Goal: Task Accomplishment & Management: Manage account settings

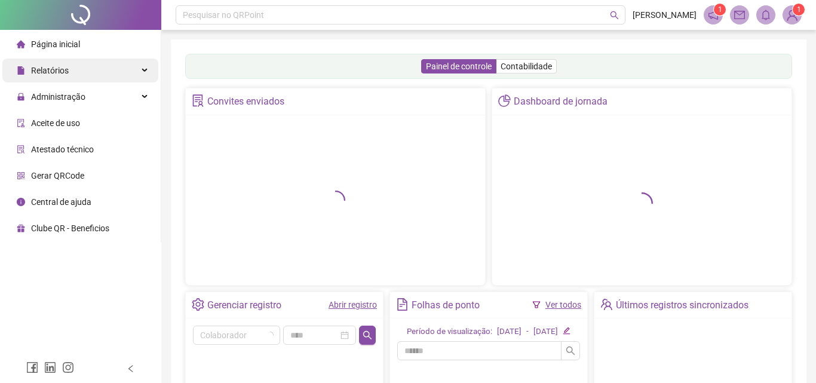
click at [136, 72] on div "Relatórios" at bounding box center [80, 71] width 156 height 24
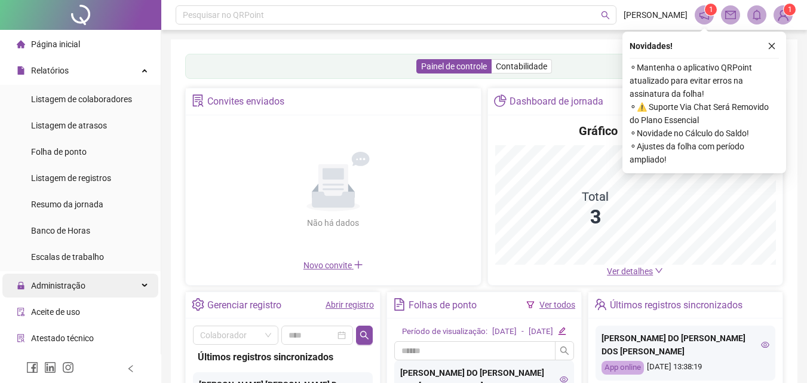
click at [112, 285] on div "Administração" at bounding box center [80, 286] width 156 height 24
click at [83, 237] on div "Banco de Horas" at bounding box center [60, 231] width 59 height 24
click at [133, 235] on li "Banco de Horas" at bounding box center [80, 231] width 156 height 24
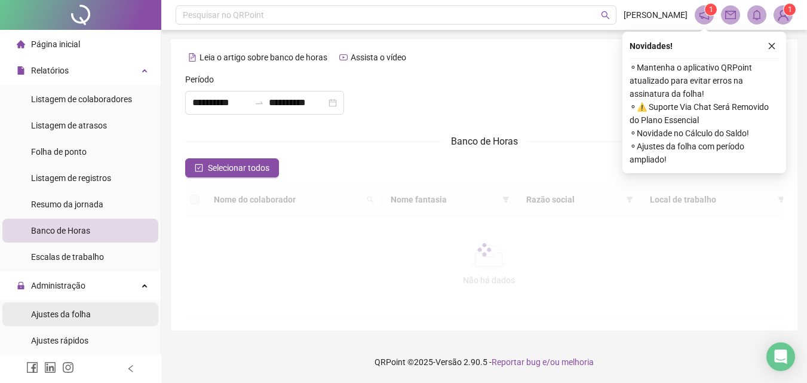
scroll to position [51, 0]
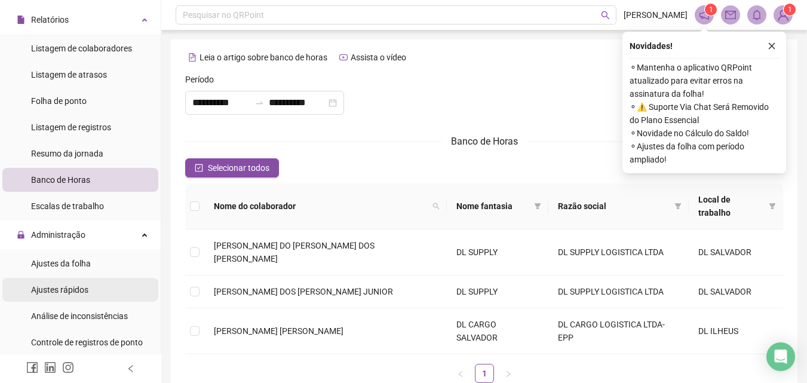
type input "**********"
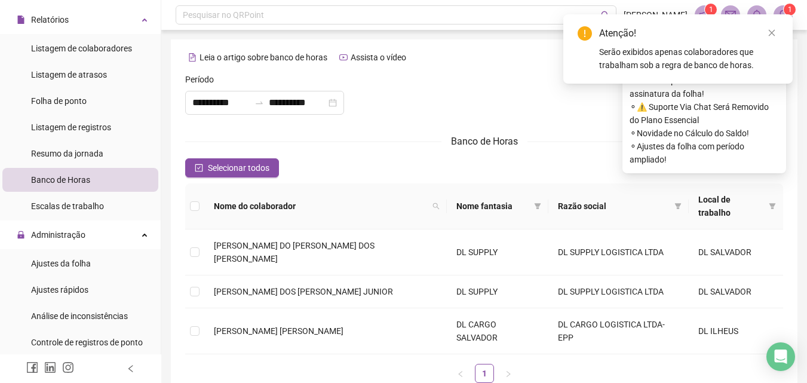
scroll to position [230, 0]
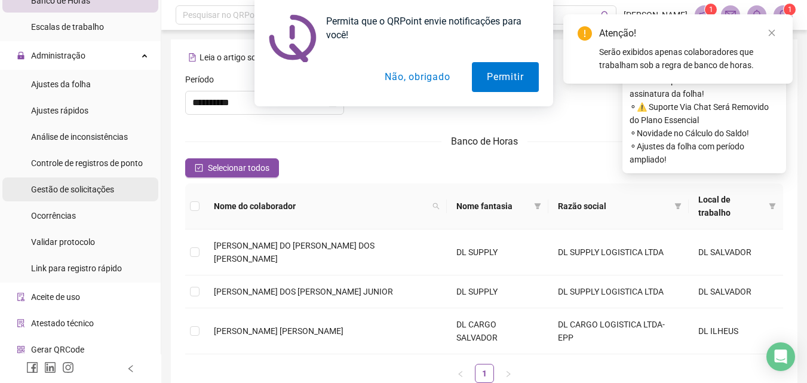
click at [96, 192] on span "Gestão de solicitações" at bounding box center [72, 190] width 83 height 10
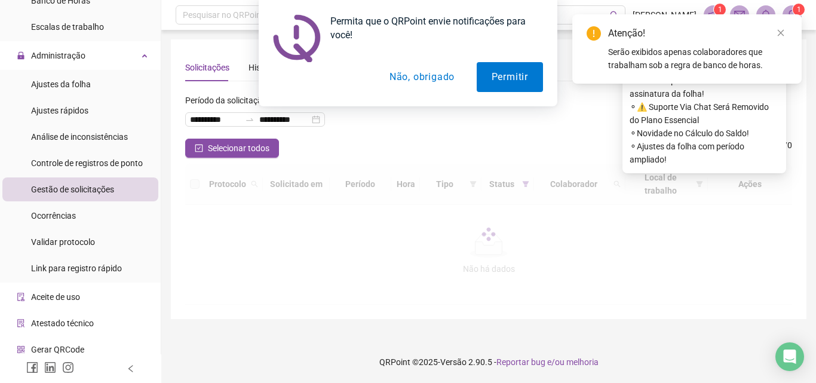
click at [409, 82] on button "Não, obrigado" at bounding box center [422, 77] width 95 height 30
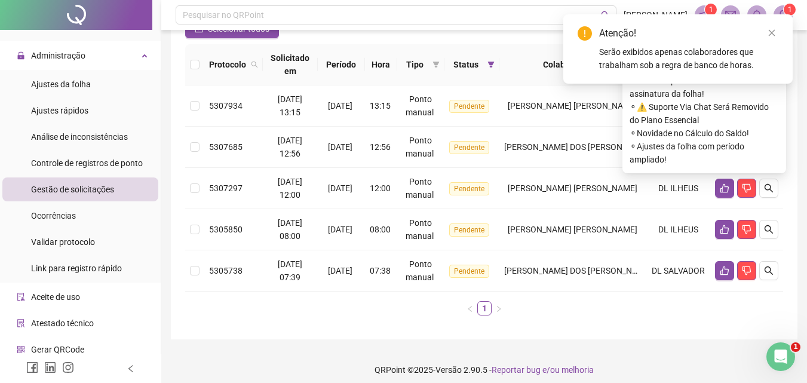
scroll to position [60, 0]
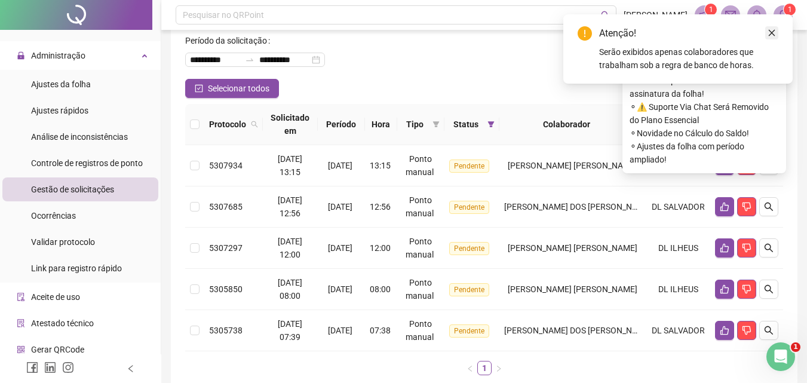
click at [776, 32] on link "Close" at bounding box center [771, 32] width 13 height 13
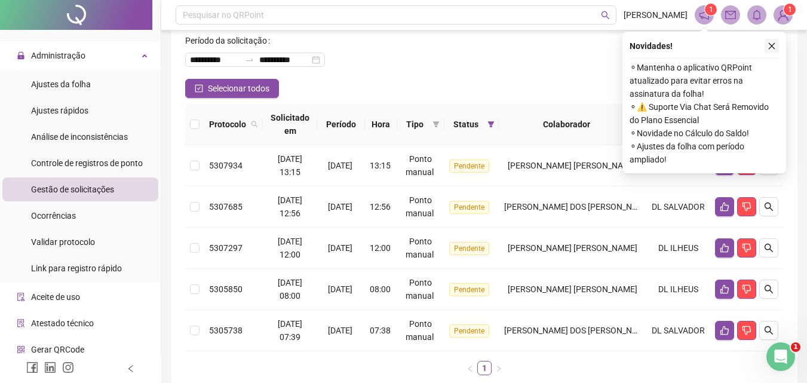
click at [769, 49] on icon "close" at bounding box center [772, 46] width 8 height 8
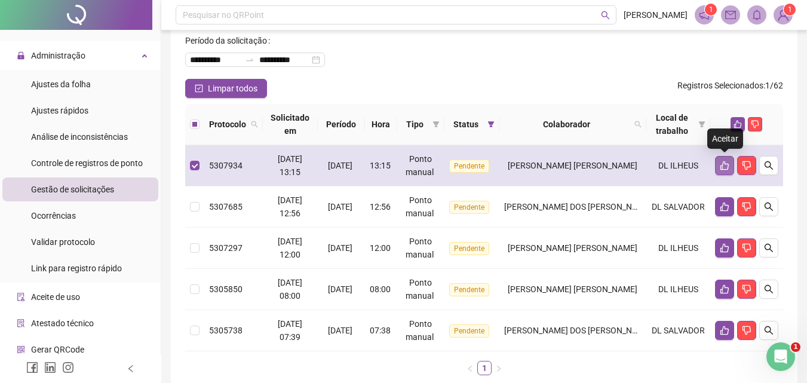
click at [720, 164] on icon "like" at bounding box center [725, 166] width 10 height 10
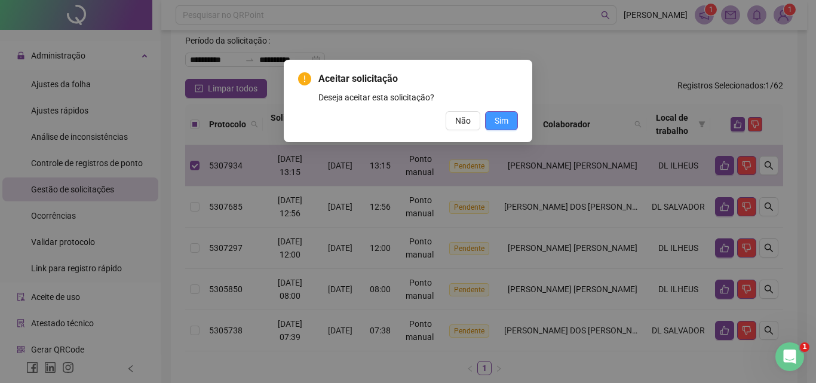
click at [502, 125] on span "Sim" at bounding box center [502, 120] width 14 height 13
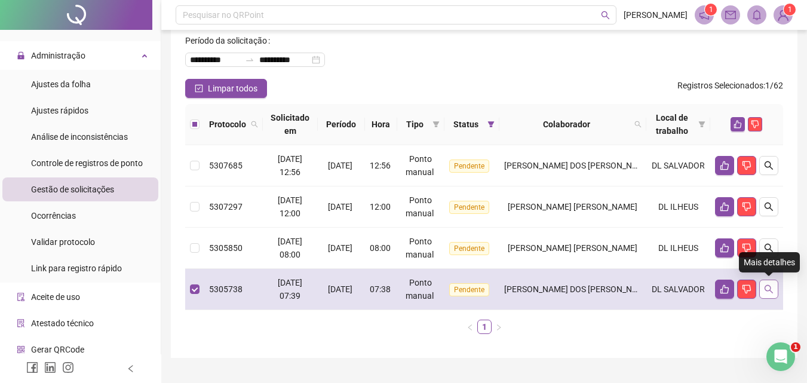
click at [771, 292] on icon "search" at bounding box center [769, 289] width 10 height 10
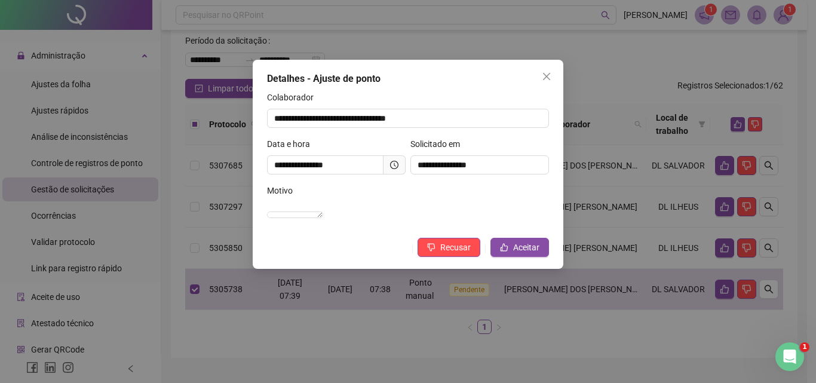
drag, startPoint x: 544, startPoint y: 74, endPoint x: 583, endPoint y: 130, distance: 68.3
click at [544, 75] on icon "close" at bounding box center [546, 76] width 7 height 7
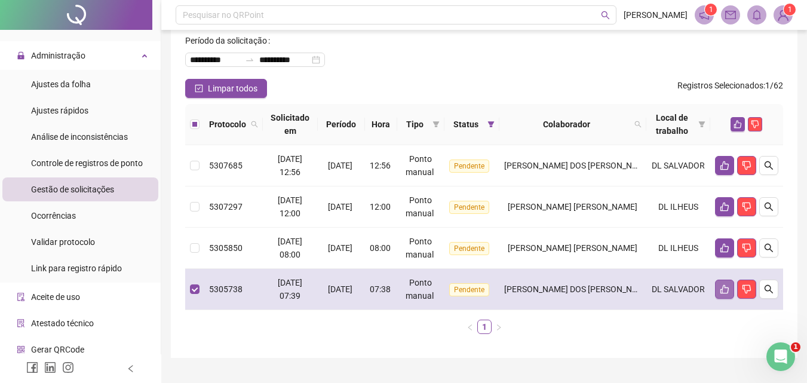
click at [722, 292] on icon "like" at bounding box center [725, 289] width 8 height 9
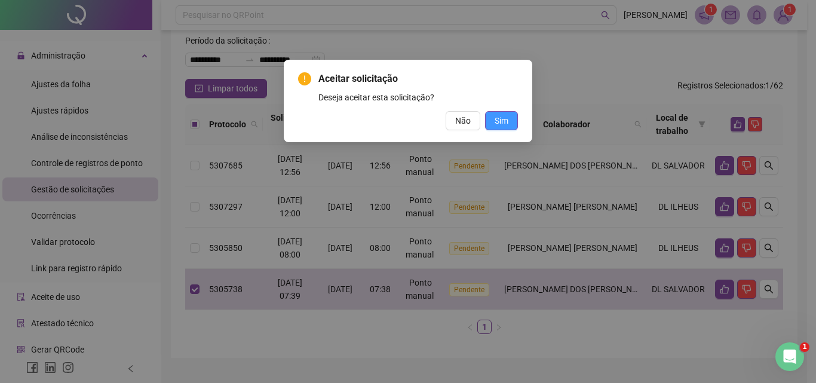
click at [501, 118] on span "Sim" at bounding box center [502, 120] width 14 height 13
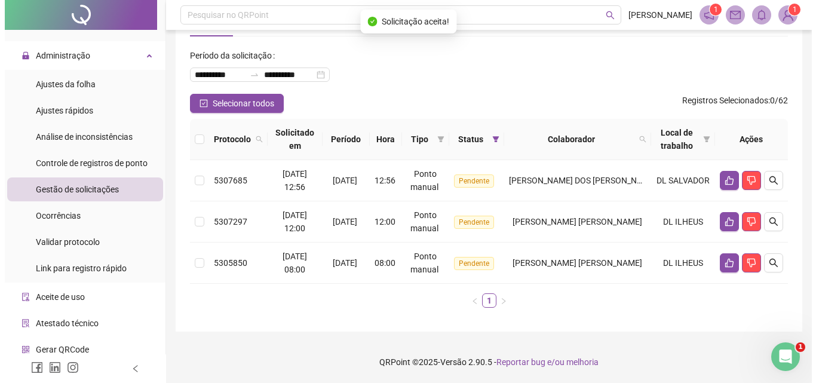
scroll to position [45, 0]
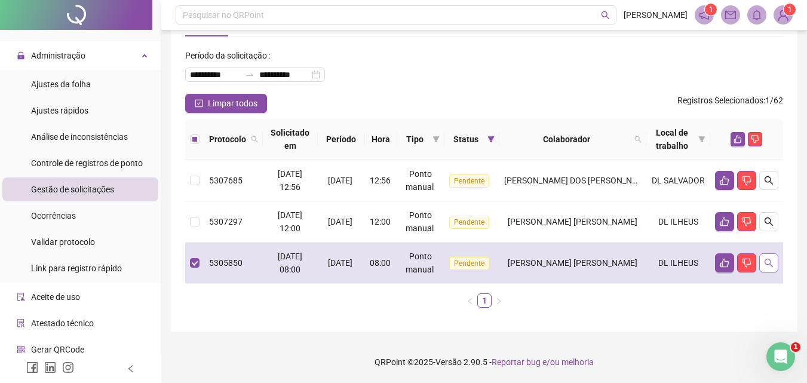
click at [770, 265] on icon "search" at bounding box center [769, 263] width 10 height 10
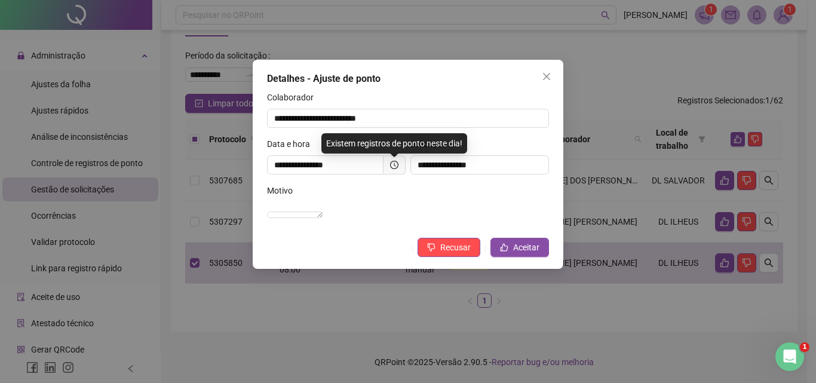
click at [546, 73] on icon "close" at bounding box center [547, 77] width 10 height 10
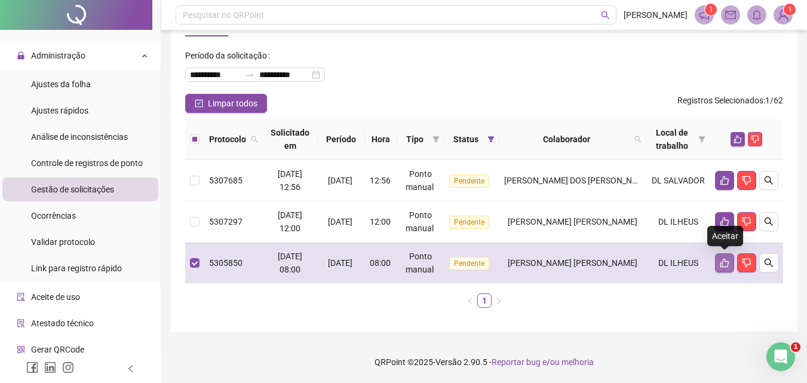
click at [721, 262] on icon "like" at bounding box center [725, 263] width 10 height 10
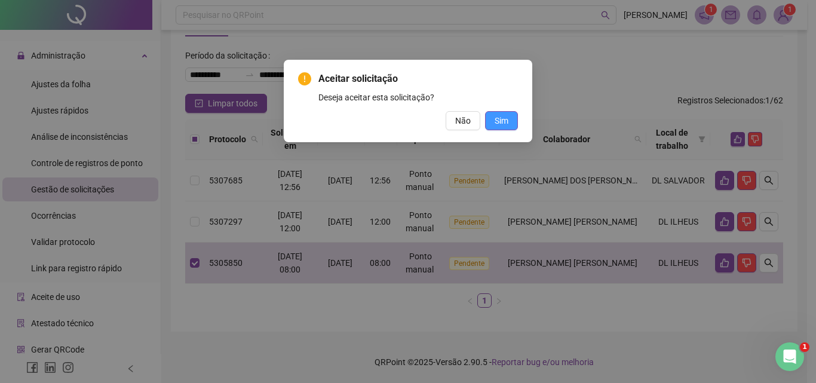
click at [499, 117] on span "Sim" at bounding box center [502, 120] width 14 height 13
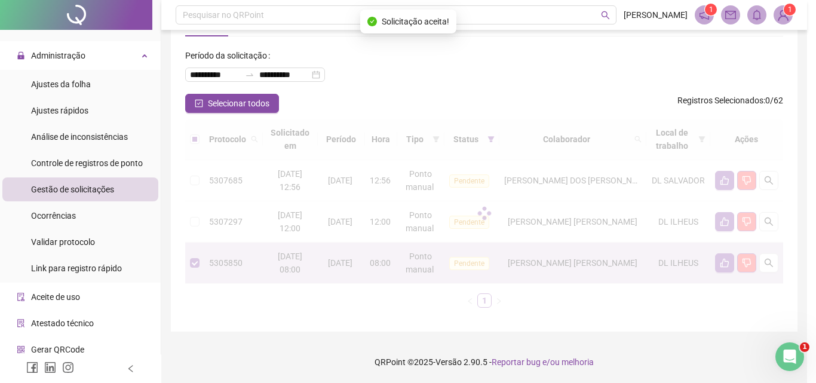
scroll to position [4, 0]
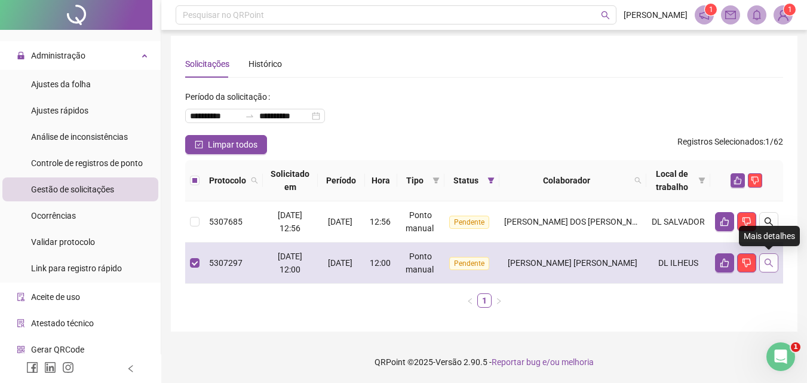
click at [772, 263] on icon "search" at bounding box center [769, 263] width 10 height 10
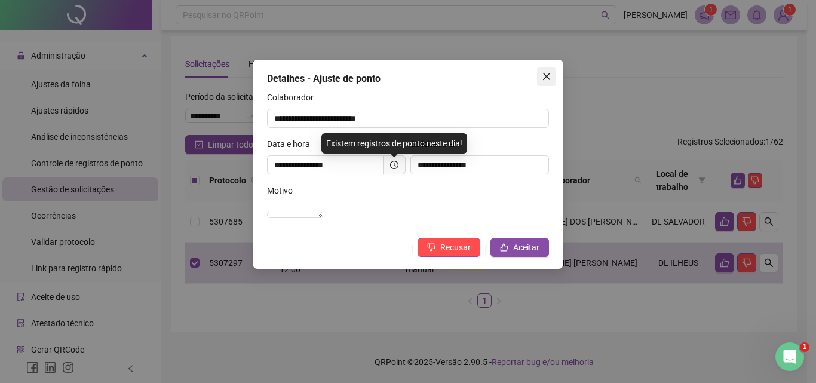
click at [544, 72] on icon "close" at bounding box center [547, 77] width 10 height 10
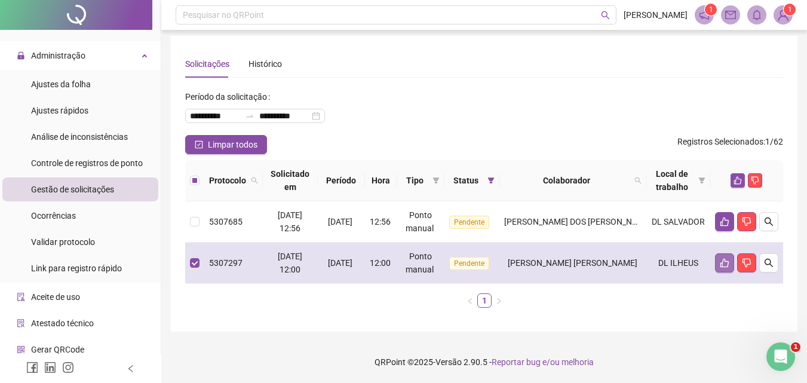
click at [720, 263] on icon "like" at bounding box center [725, 263] width 10 height 10
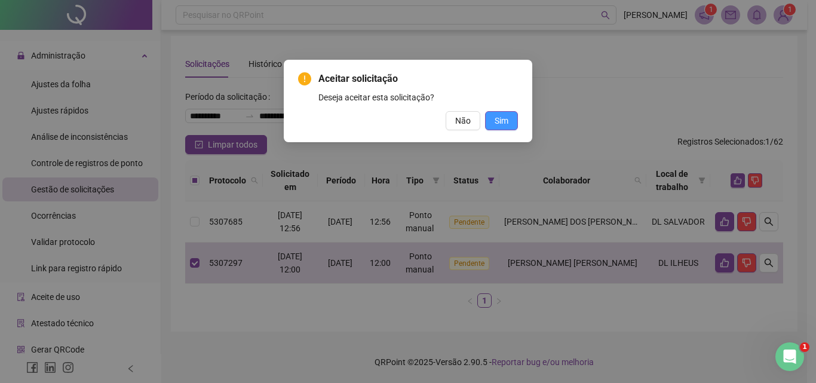
click at [507, 124] on span "Sim" at bounding box center [502, 120] width 14 height 13
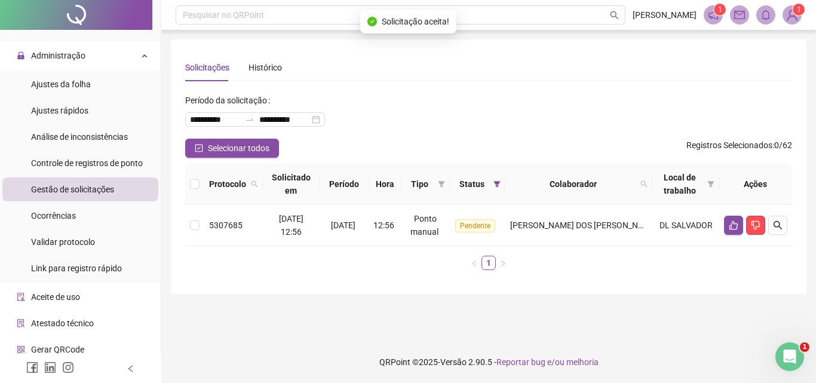
scroll to position [0, 0]
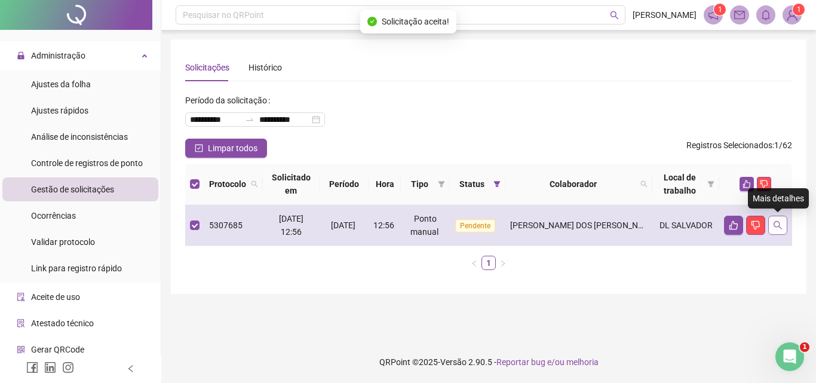
click at [778, 225] on icon "search" at bounding box center [778, 225] width 10 height 10
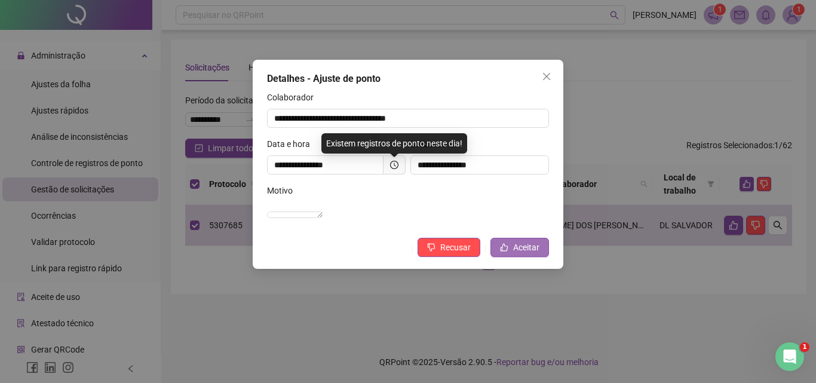
click at [523, 254] on span "Aceitar" at bounding box center [526, 247] width 26 height 13
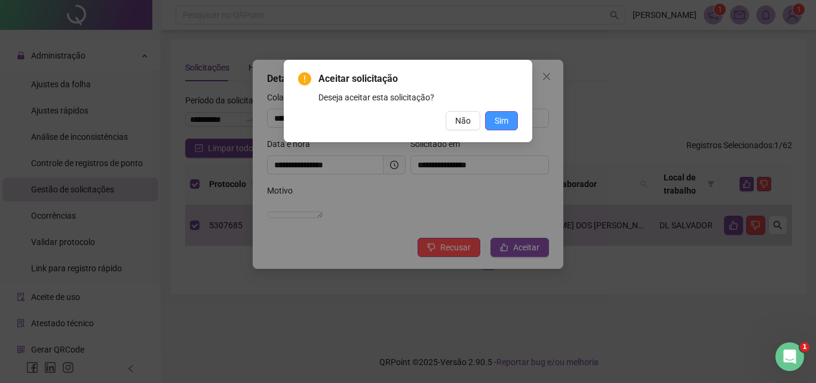
click at [499, 124] on span "Sim" at bounding box center [502, 120] width 14 height 13
